Goal: Obtain resource: Download file/media

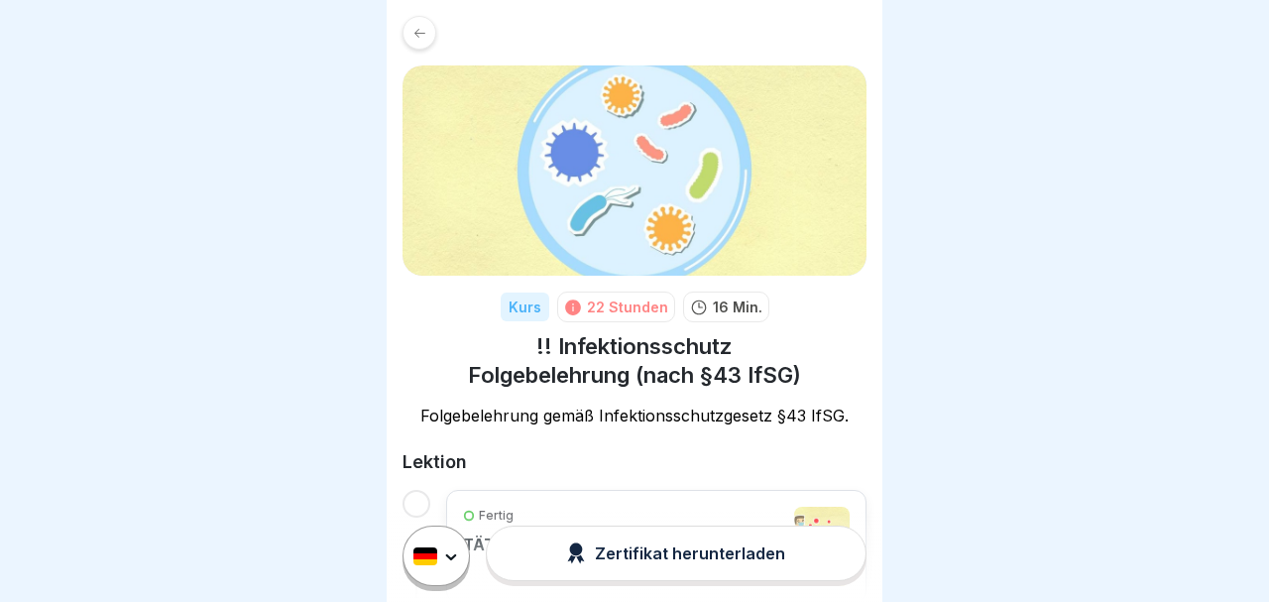
click at [706, 559] on div "Zertifikat herunterladen" at bounding box center [676, 553] width 218 height 22
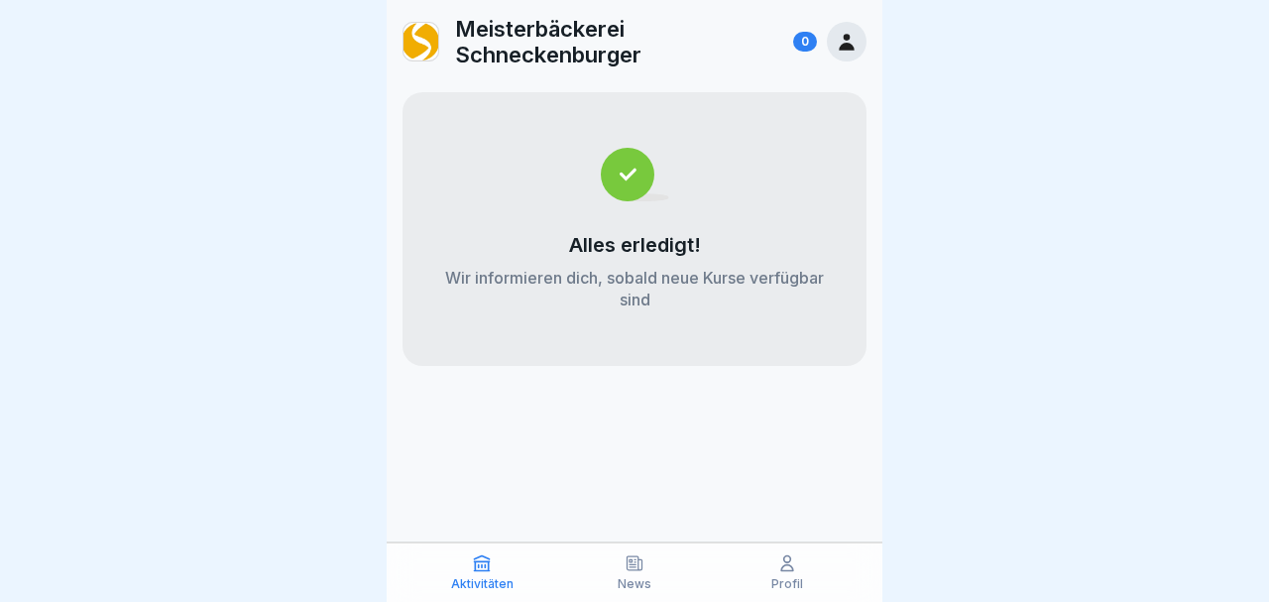
click at [850, 44] on icon at bounding box center [846, 43] width 15 height 17
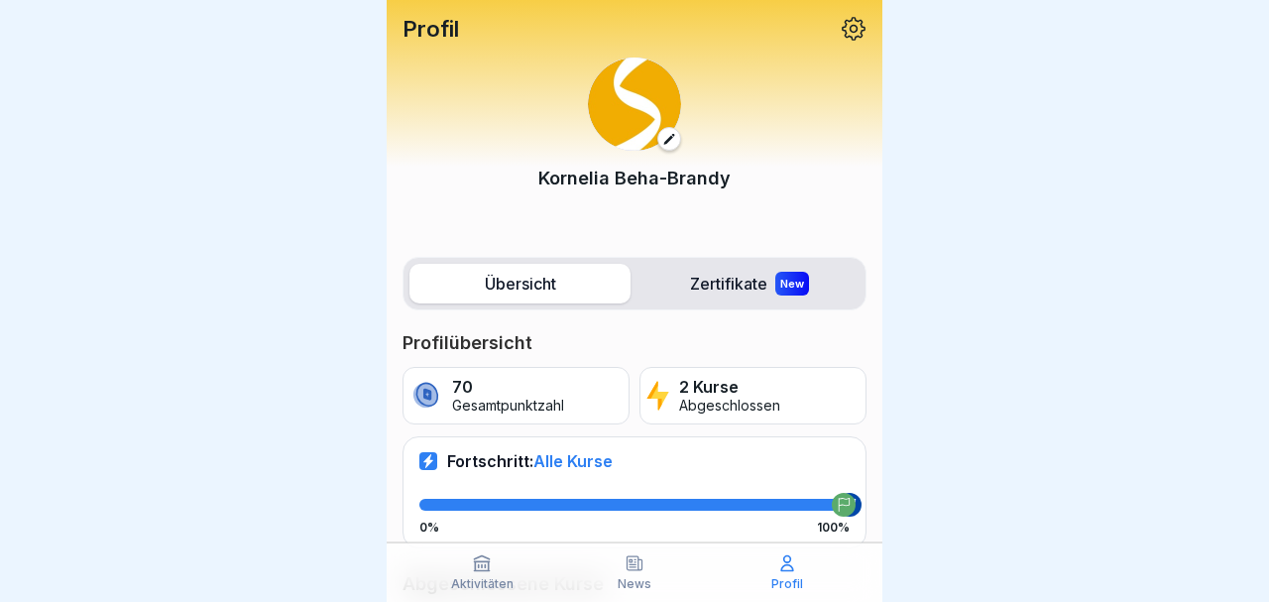
click at [485, 569] on icon at bounding box center [482, 563] width 20 height 20
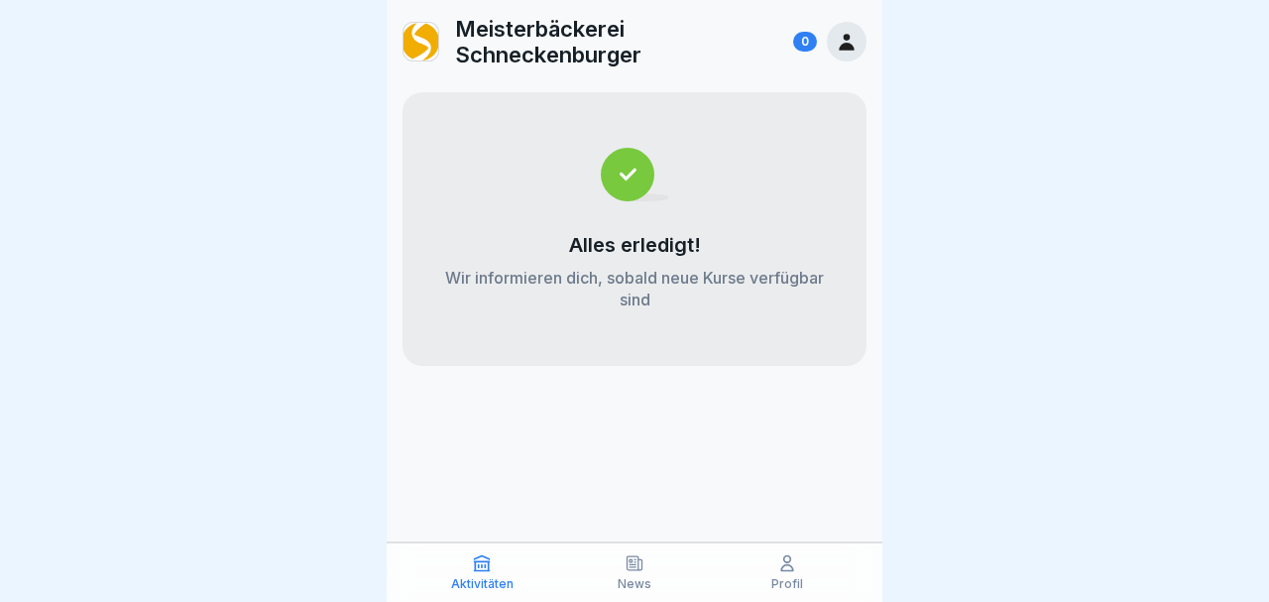
click at [639, 574] on div "News" at bounding box center [634, 572] width 143 height 38
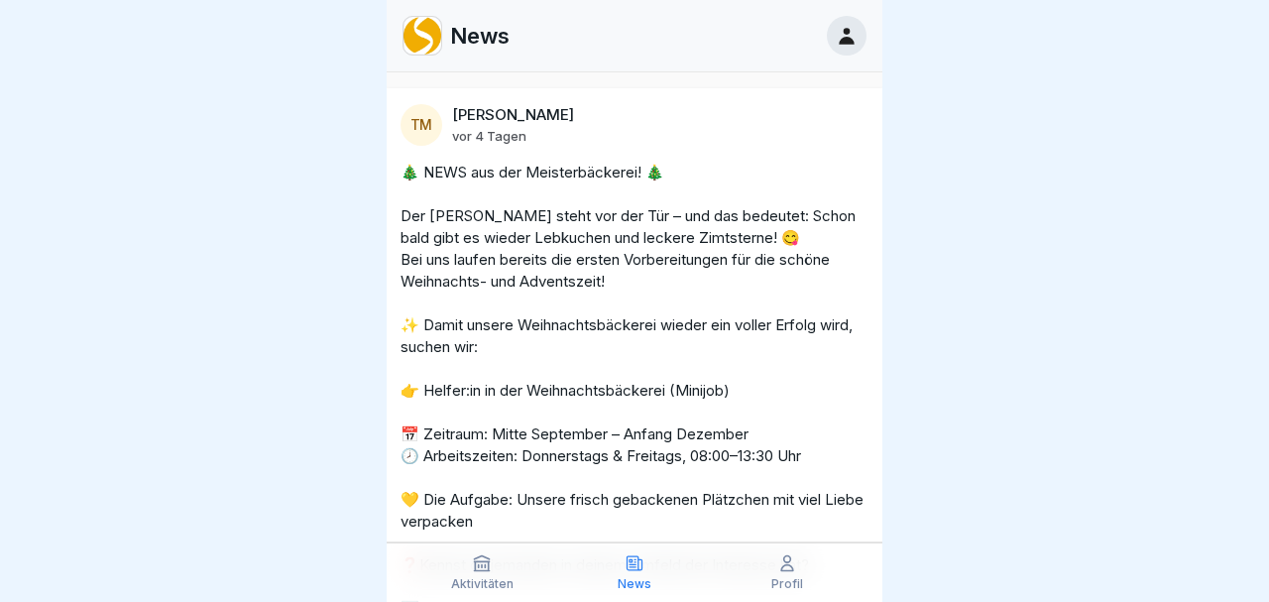
click at [789, 572] on icon at bounding box center [787, 563] width 20 height 20
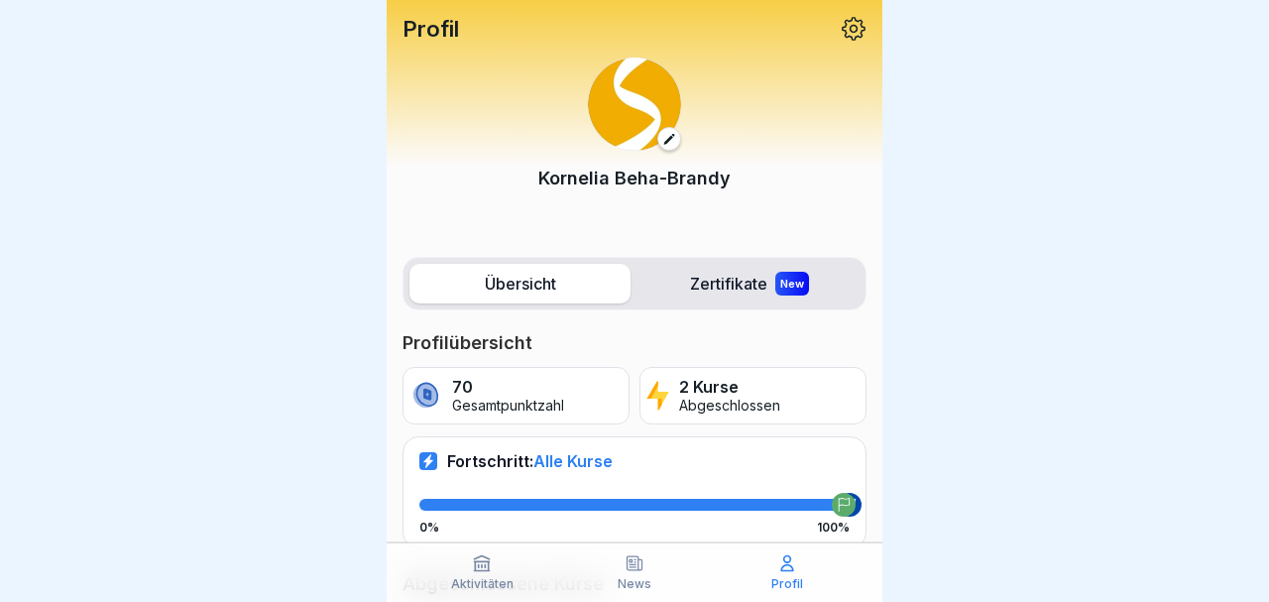
click at [857, 27] on icon at bounding box center [854, 29] width 26 height 26
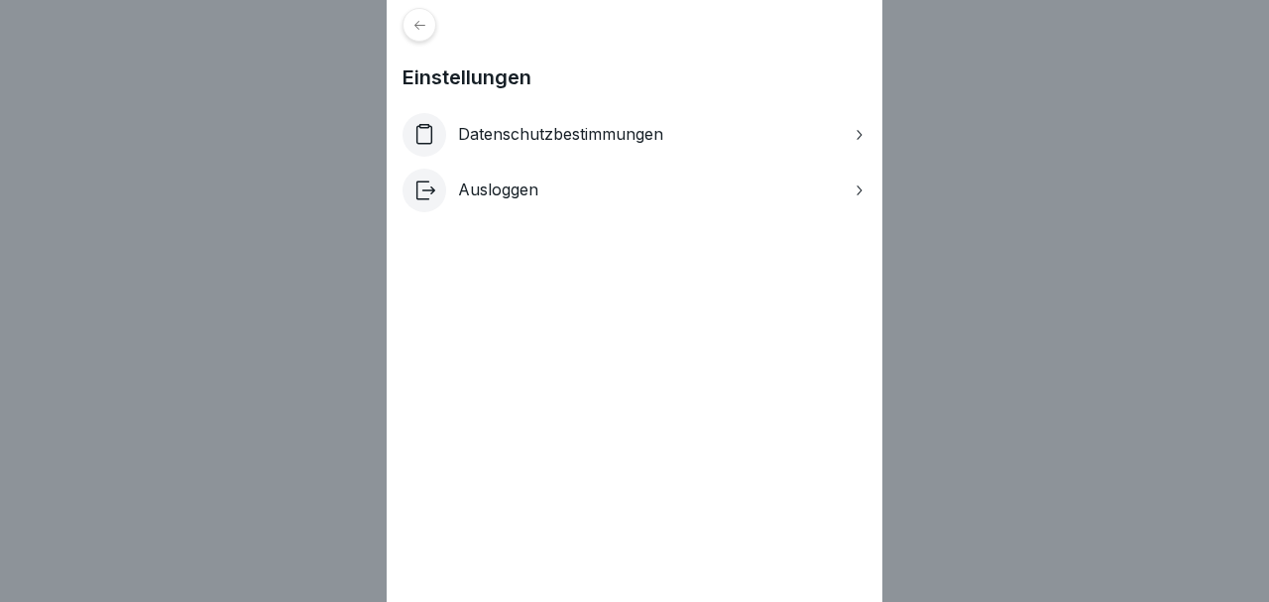
click at [554, 134] on p "Datenschutzbestimmungen" at bounding box center [560, 134] width 205 height 19
